Goal: Transaction & Acquisition: Purchase product/service

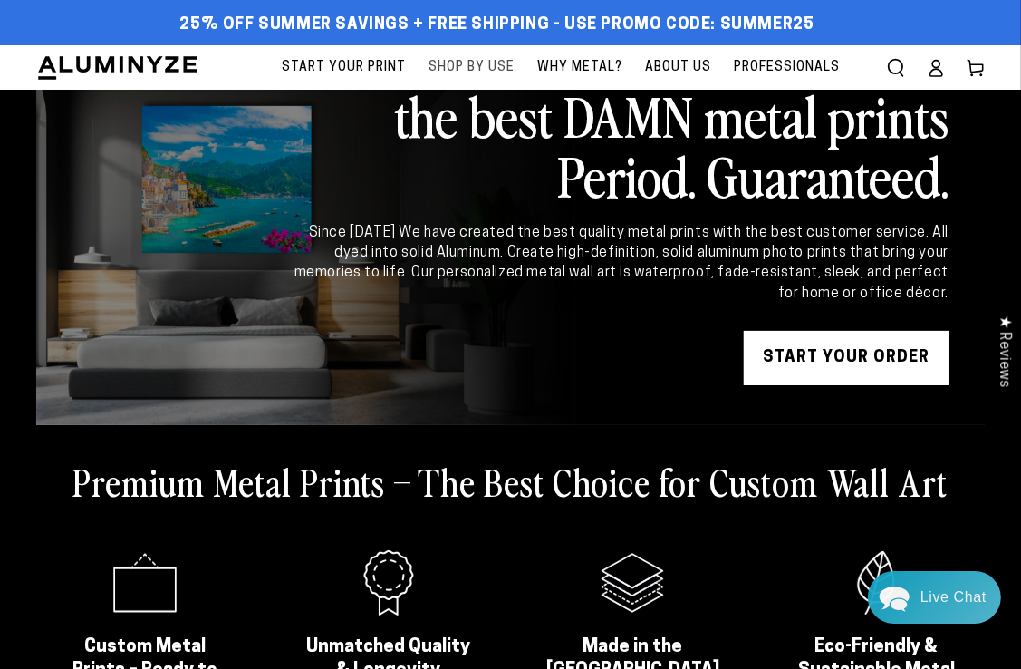
click at [439, 65] on span "Shop By Use" at bounding box center [472, 67] width 86 height 23
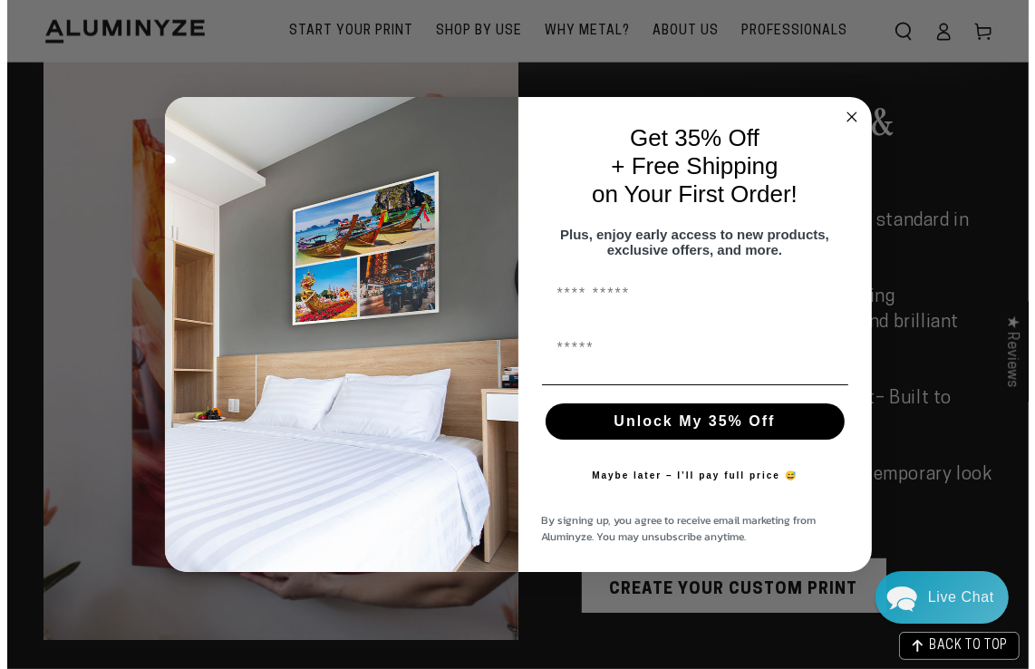
scroll to position [1641, 0]
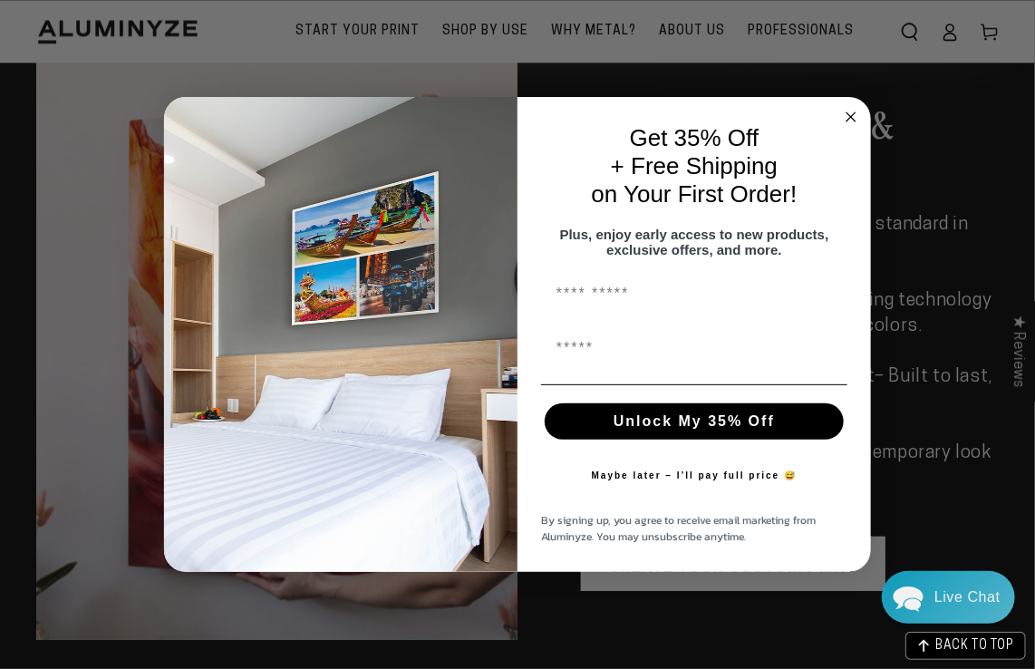
click at [845, 145] on div "Get 35% Off + Free Shipping on Your First Order!" at bounding box center [694, 166] width 317 height 102
click at [855, 97] on form "Get 35% Off + Free Shipping on Your First Order! Plus, enjoy early access to ne…" at bounding box center [517, 334] width 707 height 475
click at [851, 107] on circle "Close dialog" at bounding box center [851, 117] width 21 height 21
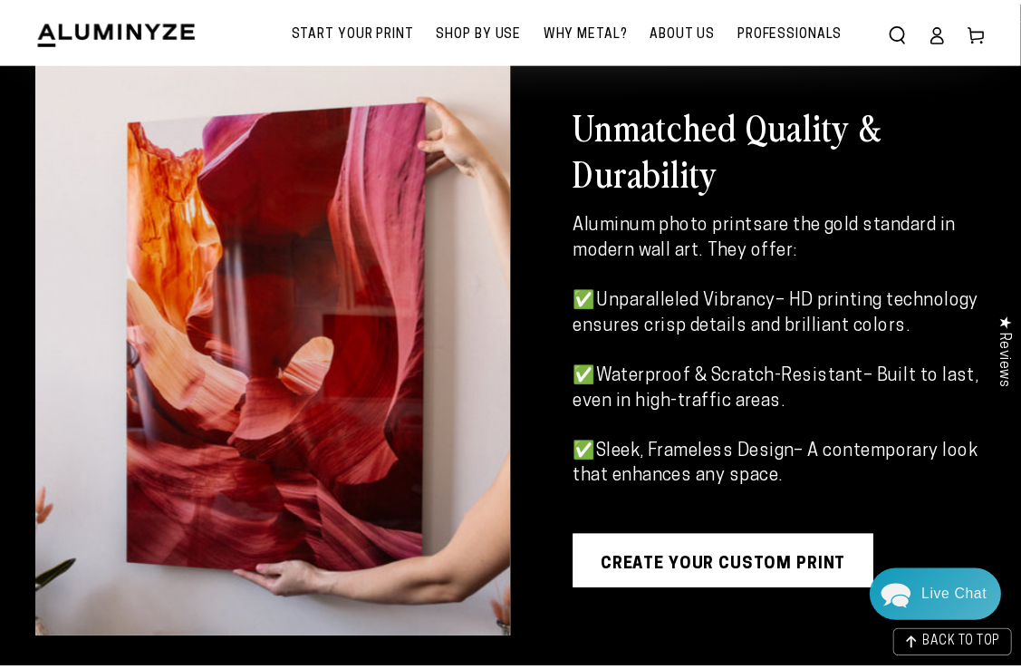
scroll to position [1631, 0]
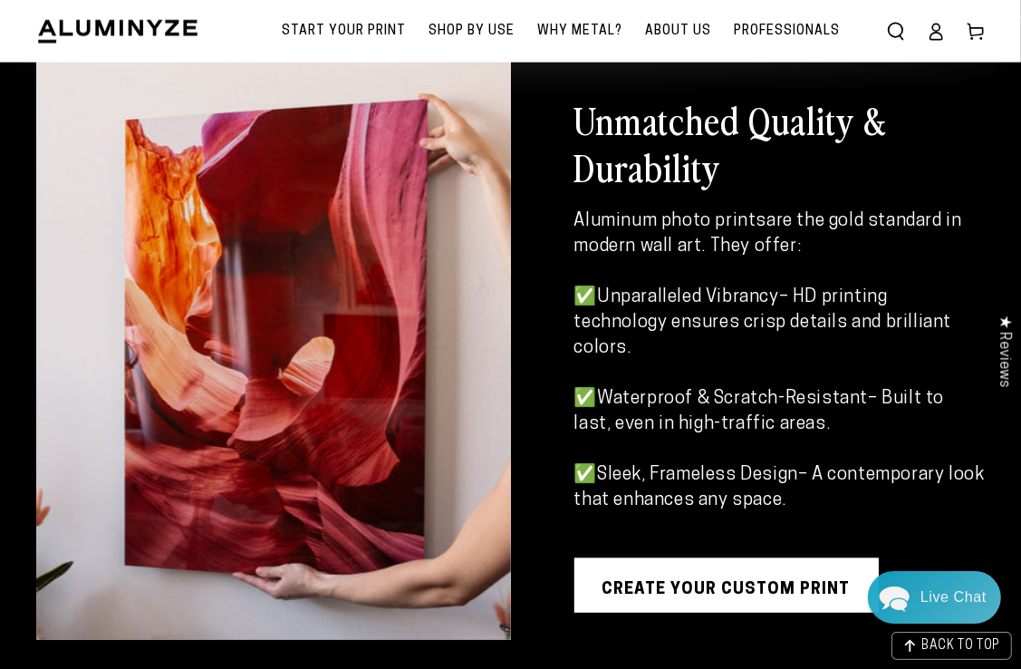
click at [723, 559] on link "CREATE YOUR CUSTOM PRINT" at bounding box center [727, 585] width 304 height 54
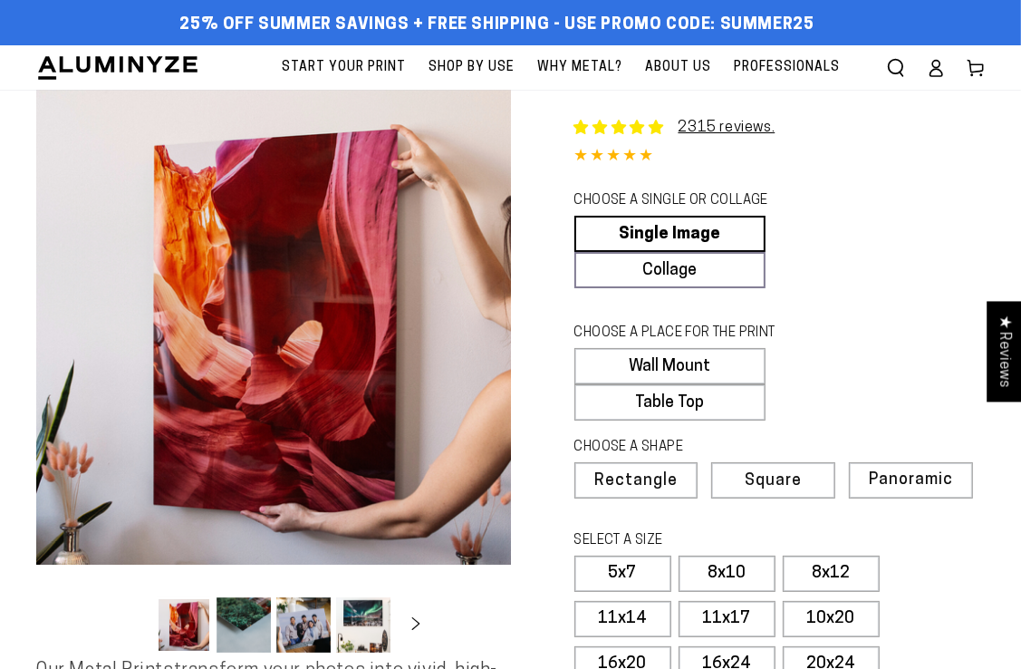
select select "**********"
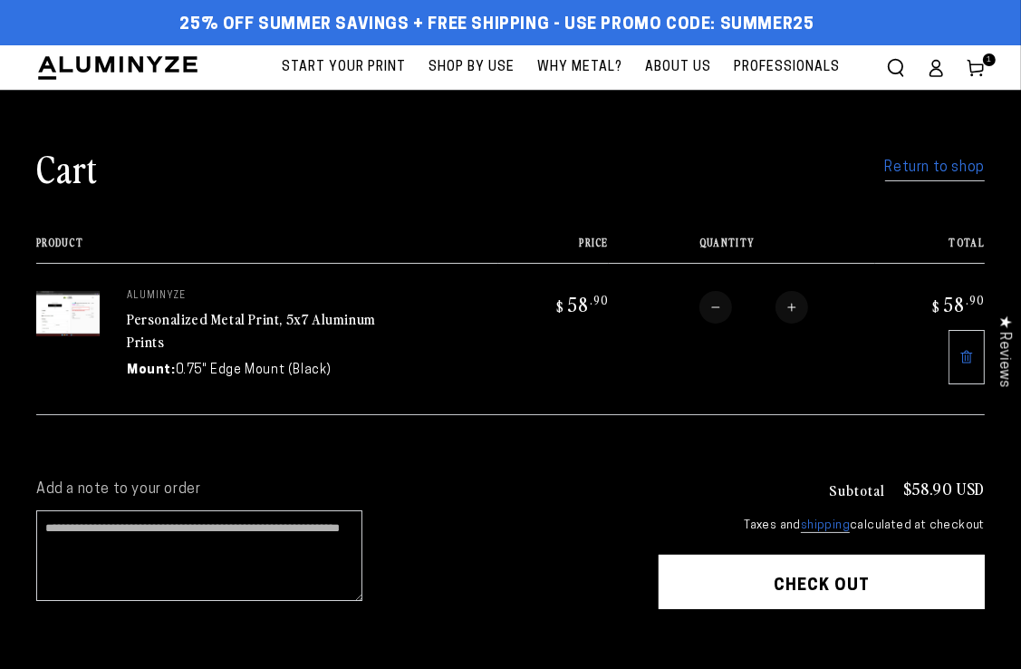
click at [893, 588] on button "Check out" at bounding box center [822, 582] width 326 height 54
